Goal: Task Accomplishment & Management: Use online tool/utility

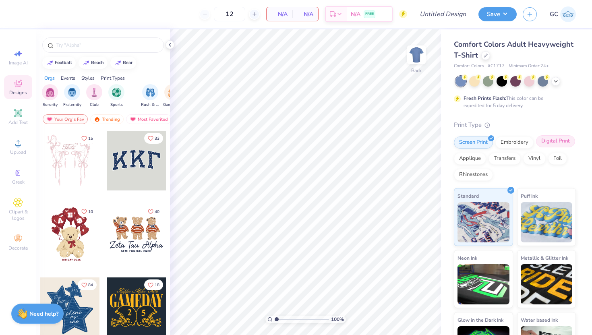
click at [545, 143] on div "Digital Print" at bounding box center [555, 141] width 39 height 12
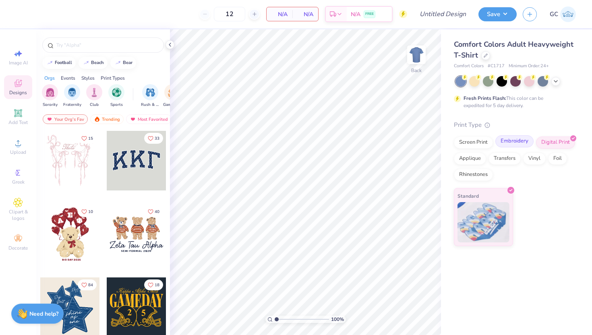
click at [530, 140] on div at bounding box center [531, 137] width 7 height 7
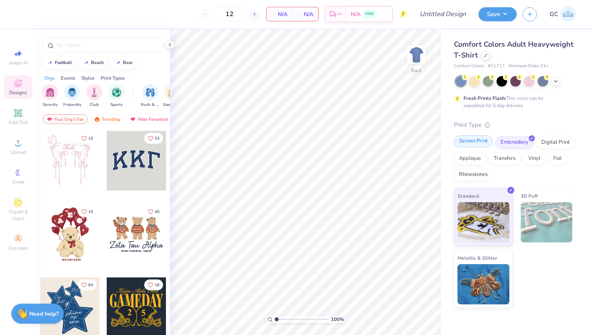
click at [475, 147] on div "Screen Print" at bounding box center [473, 141] width 39 height 12
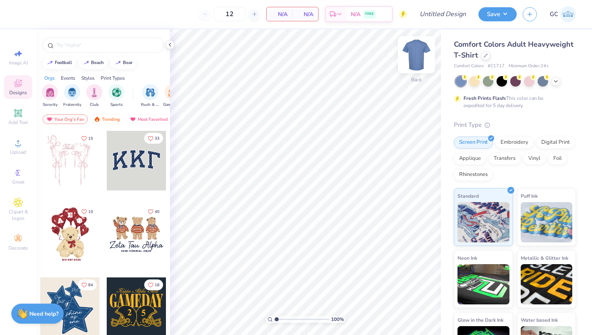
click at [411, 58] on img at bounding box center [416, 55] width 32 height 32
click at [173, 45] on icon at bounding box center [170, 44] width 6 height 6
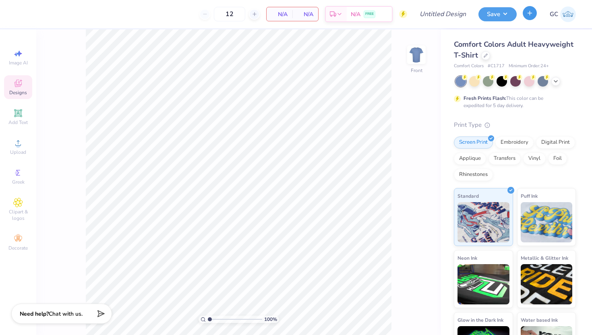
click at [530, 13] on line "button" at bounding box center [530, 13] width 0 height 4
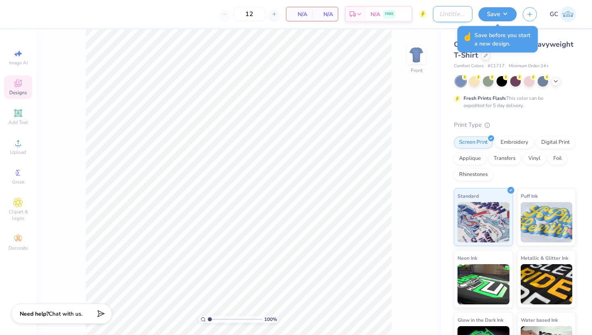
click at [443, 14] on input "Design Title" at bounding box center [452, 14] width 39 height 16
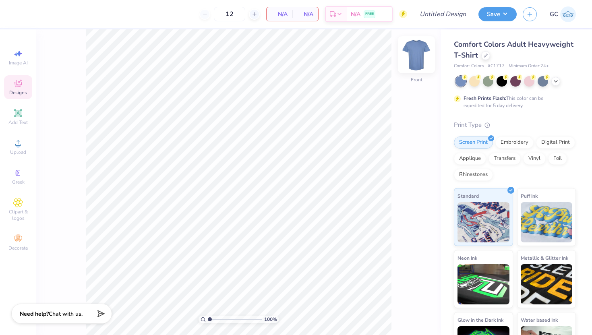
click at [413, 52] on img at bounding box center [416, 55] width 32 height 32
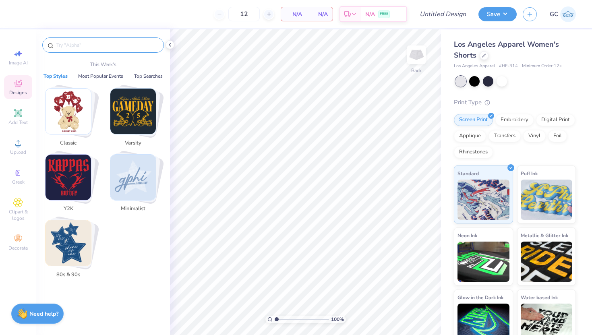
click at [131, 44] on input "text" at bounding box center [107, 45] width 103 height 8
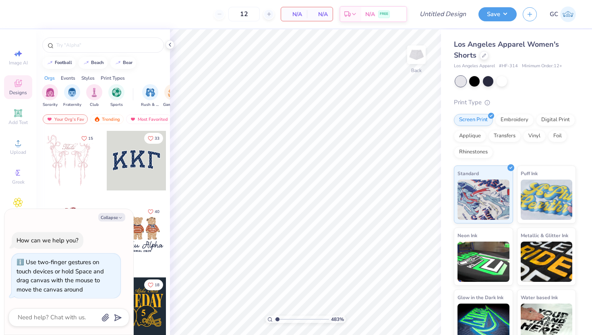
type input "1"
drag, startPoint x: 276, startPoint y: 321, endPoint x: 223, endPoint y: 318, distance: 53.3
click at [275, 318] on input "range" at bounding box center [302, 319] width 54 height 7
click at [419, 56] on img at bounding box center [416, 55] width 32 height 32
click at [419, 56] on img at bounding box center [417, 55] width 16 height 16
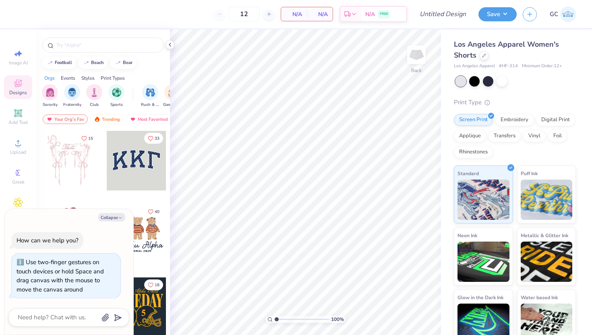
type textarea "x"
click at [55, 196] on div "15" at bounding box center [70, 167] width 60 height 73
click at [81, 314] on textarea at bounding box center [58, 317] width 82 height 11
type textarea "t"
type textarea "x"
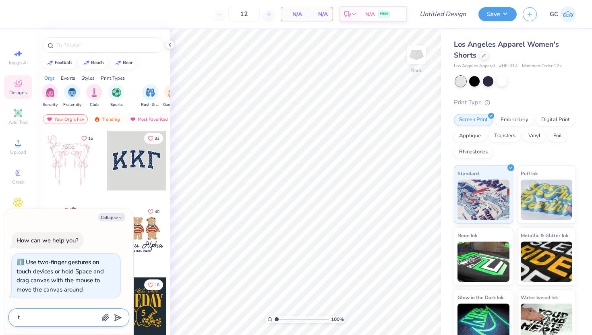
type textarea "th"
type textarea "x"
type textarea "the"
type textarea "x"
type textarea "thet"
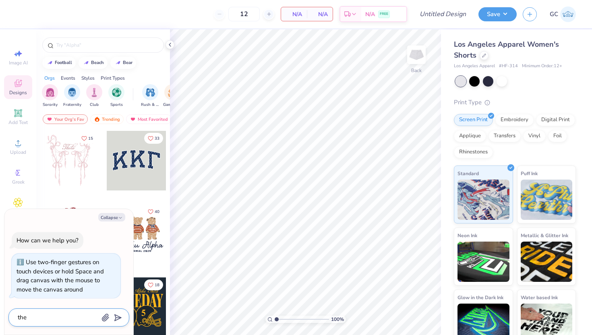
type textarea "x"
type textarea "theta"
type textarea "x"
type textarea "theta"
type textarea "x"
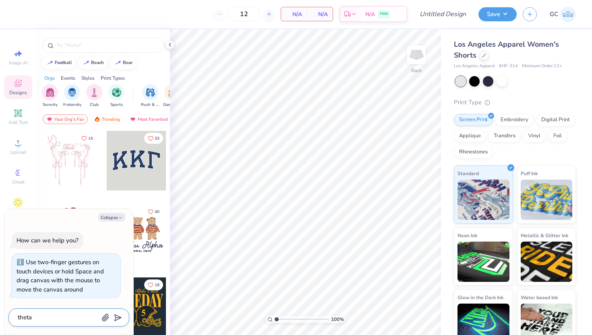
type textarea "theta p"
type textarea "x"
type textarea "theta"
type textarea "x"
type textarea "theta p"
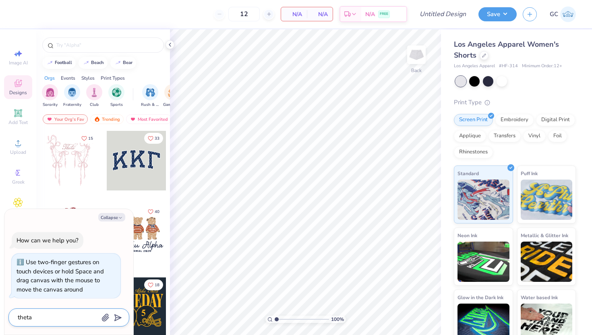
type textarea "x"
type textarea "theta ph"
type textarea "x"
type textarea "theta phi"
type textarea "x"
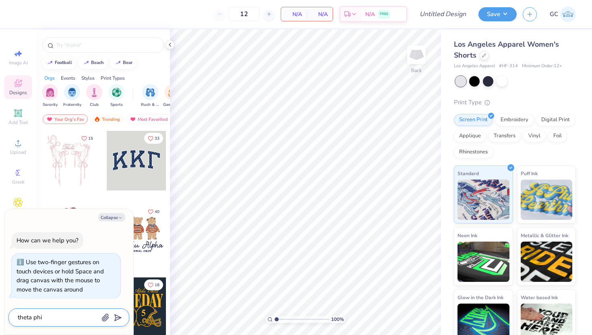
type textarea "theta phi"
type textarea "x"
type textarea "theta phi d"
type textarea "x"
type textarea "theta phi de"
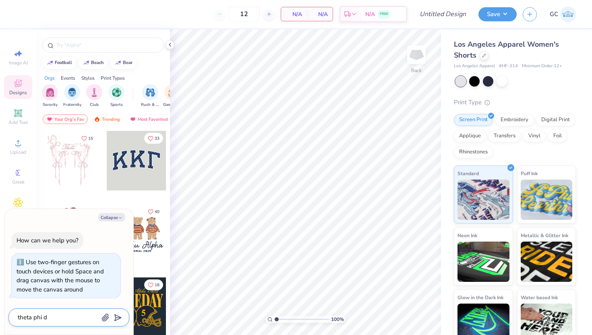
type textarea "x"
type textarea "theta phi des"
type textarea "x"
type textarea "theta phi desi"
type textarea "x"
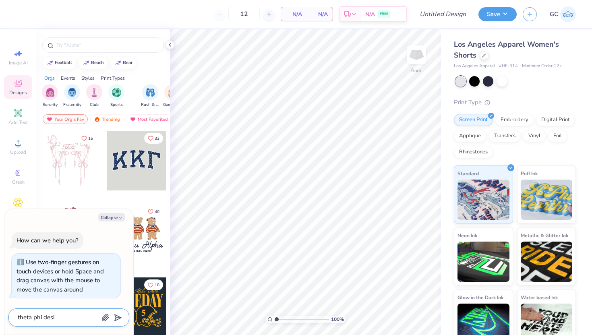
type textarea "theta phi desig"
type textarea "x"
type textarea "theta phi design"
type textarea "x"
type textarea "theta phi designs"
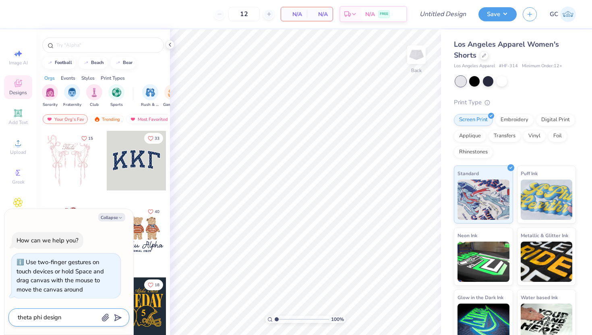
type textarea "x"
type textarea "theta phi designs"
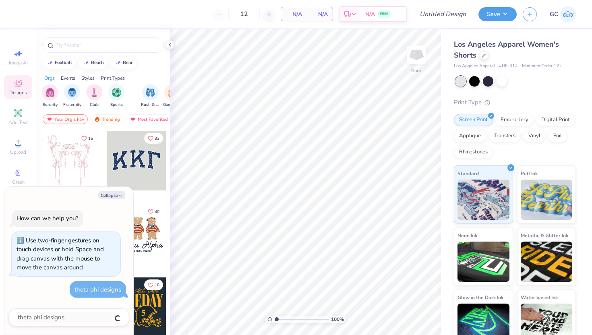
type textarea "x"
click at [111, 199] on button "Collapse" at bounding box center [111, 195] width 27 height 8
type textarea "x"
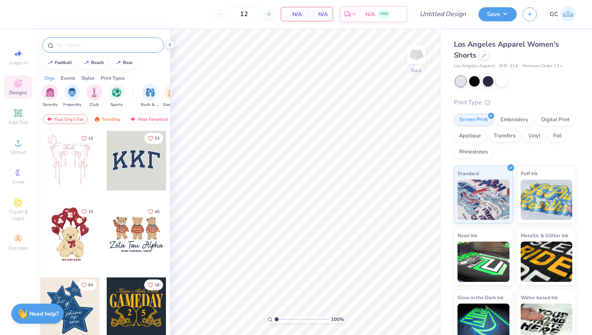
click at [116, 47] on input "text" at bounding box center [107, 45] width 103 height 8
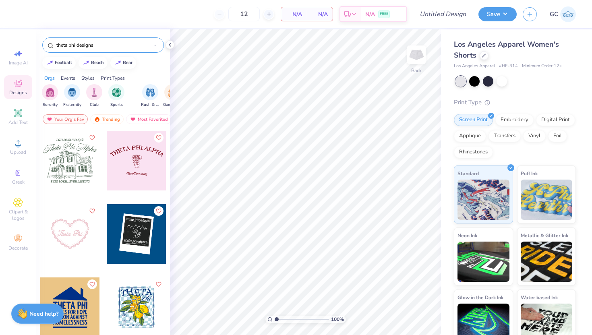
type input "theta phi designs"
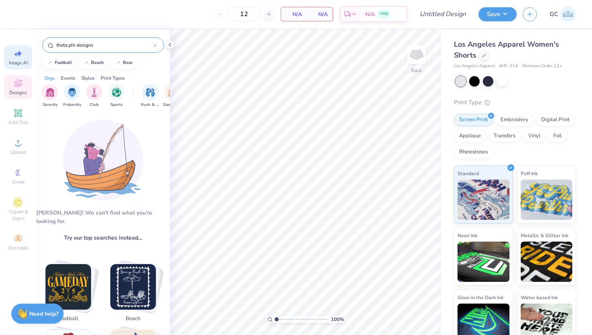
click at [20, 53] on icon at bounding box center [20, 54] width 6 height 6
select select "4"
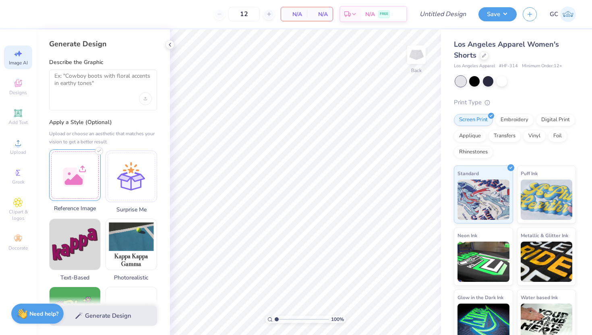
click at [62, 182] on div at bounding box center [75, 175] width 52 height 52
click at [71, 174] on div at bounding box center [75, 175] width 52 height 52
click at [112, 319] on div "Generate Design" at bounding box center [103, 316] width 134 height 39
click at [96, 313] on div "Generate Design" at bounding box center [103, 316] width 134 height 39
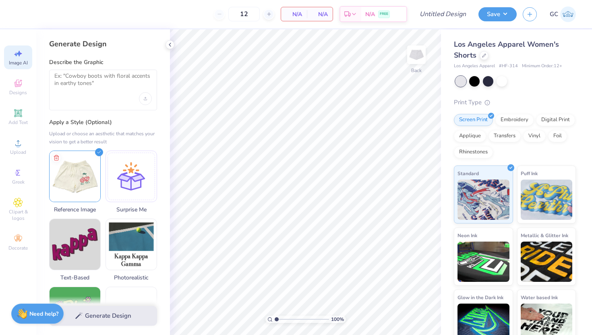
click at [86, 320] on div "Generate Design" at bounding box center [103, 316] width 134 height 39
click at [95, 172] on img at bounding box center [75, 175] width 51 height 51
click at [95, 313] on div "Generate Design" at bounding box center [103, 316] width 134 height 39
click at [102, 82] on textarea at bounding box center [103, 83] width 98 height 20
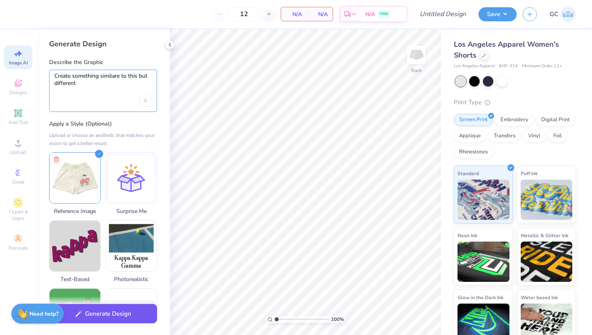
type textarea "Create something similare to this but different"
click at [118, 317] on button "Generate Design" at bounding box center [103, 314] width 108 height 20
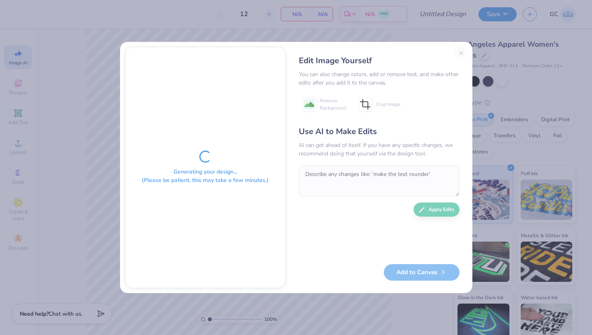
click at [465, 50] on div "Edit Image Yourself You can also change colors, add or remove text, and make ot…" at bounding box center [379, 168] width 177 height 242
click at [463, 52] on div "Edit Image Yourself You can also change colors, add or remove text, and make ot…" at bounding box center [379, 168] width 177 height 242
click at [457, 55] on div "Edit Image Yourself" at bounding box center [379, 61] width 161 height 12
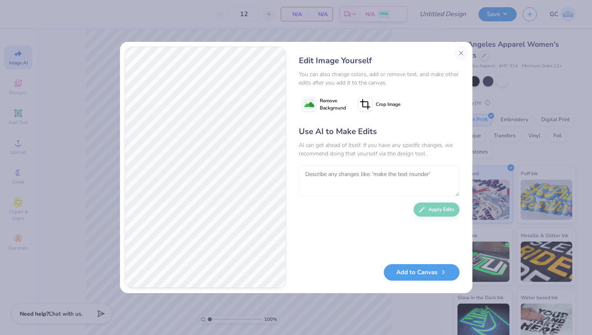
click at [349, 180] on textarea at bounding box center [379, 180] width 161 height 31
type textarea "I like the est year previously, I need something different from cherries though"
click at [436, 216] on div "Use AI to Make Edits AI can get ahead of itself. If you have any specific chang…" at bounding box center [379, 191] width 161 height 131
click at [432, 210] on button "Apply Edits" at bounding box center [437, 208] width 46 height 14
click at [457, 54] on button "Close" at bounding box center [461, 53] width 13 height 13
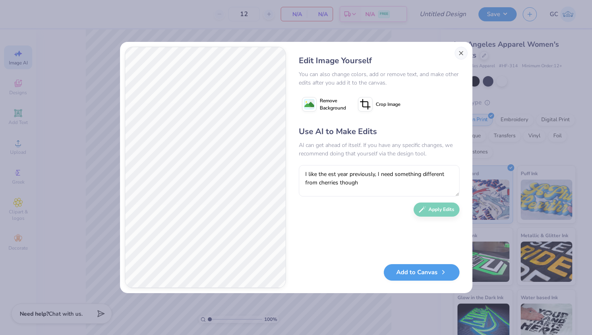
scroll to position [0, 18]
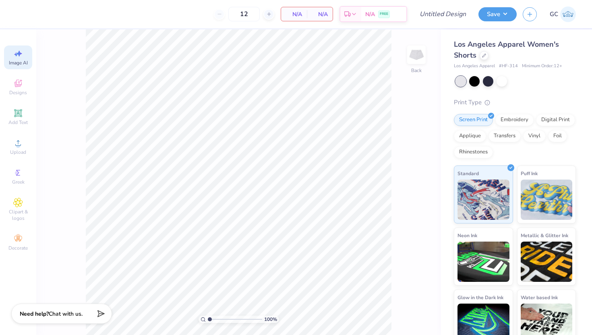
select select "4"
